Goal: Navigation & Orientation: Understand site structure

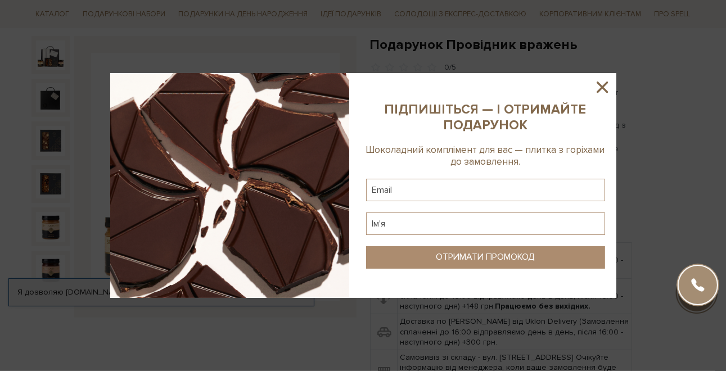
click at [603, 87] on icon at bounding box center [601, 86] width 11 height 11
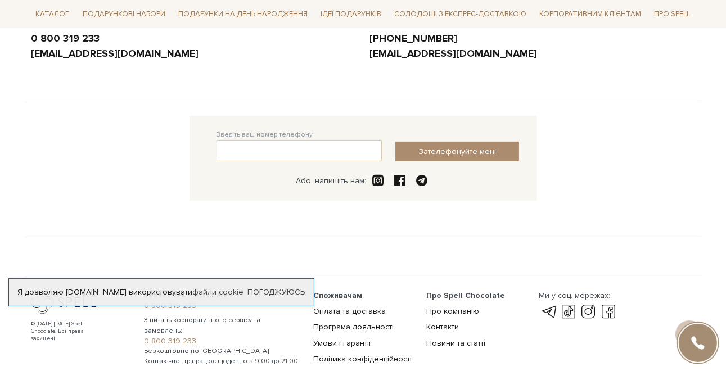
scroll to position [306, 0]
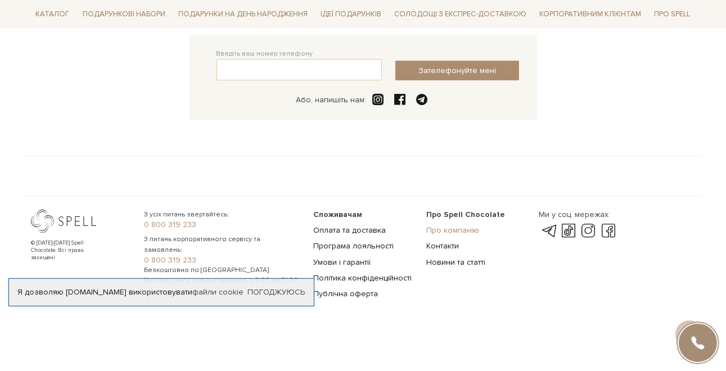
click at [450, 226] on link "Про компанію" at bounding box center [452, 230] width 53 height 10
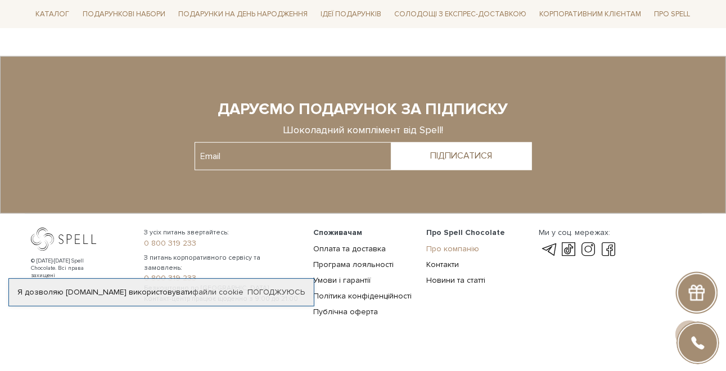
scroll to position [882, 0]
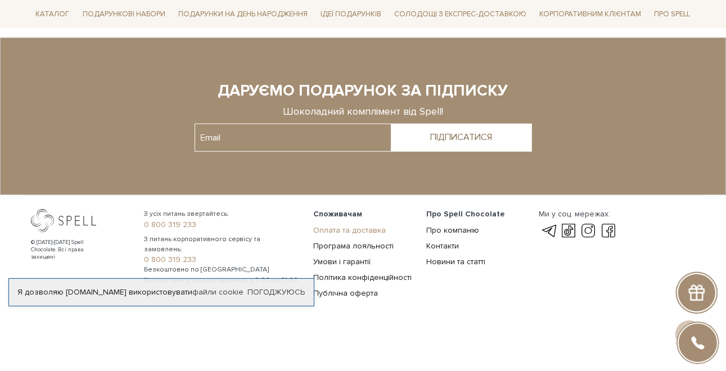
click at [362, 229] on link "Оплата та доставка" at bounding box center [349, 230] width 72 height 10
